Goal: Find specific page/section: Find specific page/section

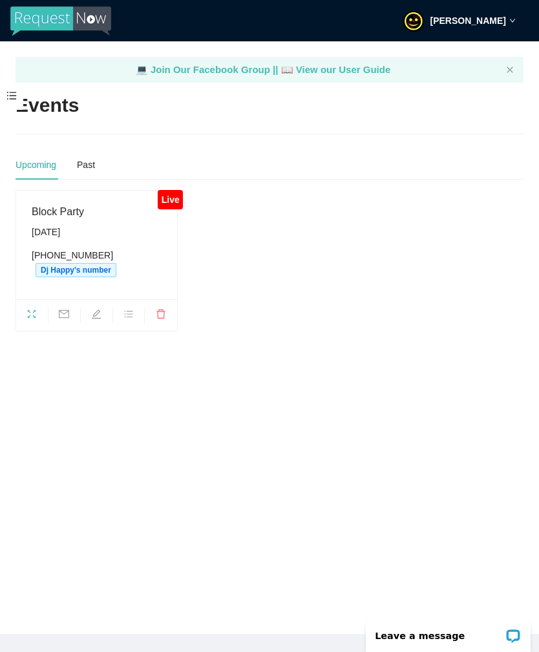
click at [64, 229] on div "[DATE]" at bounding box center [97, 232] width 130 height 14
click at [69, 229] on div "[DATE]" at bounding box center [97, 232] width 130 height 14
click at [85, 227] on div "[DATE]" at bounding box center [97, 232] width 130 height 14
click at [96, 238] on span "[DATE] [PHONE_NUMBER] Dj Happy's number" at bounding box center [97, 251] width 130 height 52
click at [28, 287] on div "Live View" at bounding box center [31, 285] width 49 height 22
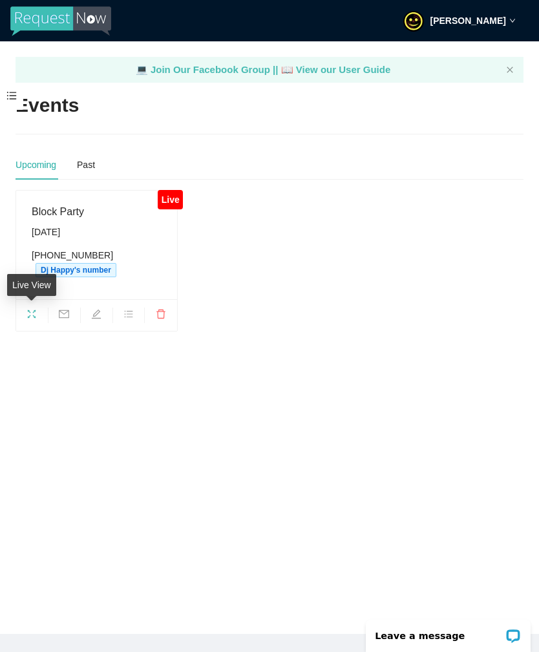
click at [28, 305] on div "Live View" at bounding box center [31, 289] width 49 height 31
click at [61, 227] on div "[DATE]" at bounding box center [97, 232] width 130 height 14
click at [59, 241] on span "[DATE] [PHONE_NUMBER] Dj Happy's number" at bounding box center [97, 251] width 130 height 52
click at [26, 316] on span "fullscreen" at bounding box center [32, 316] width 32 height 14
